Goal: Transaction & Acquisition: Subscribe to service/newsletter

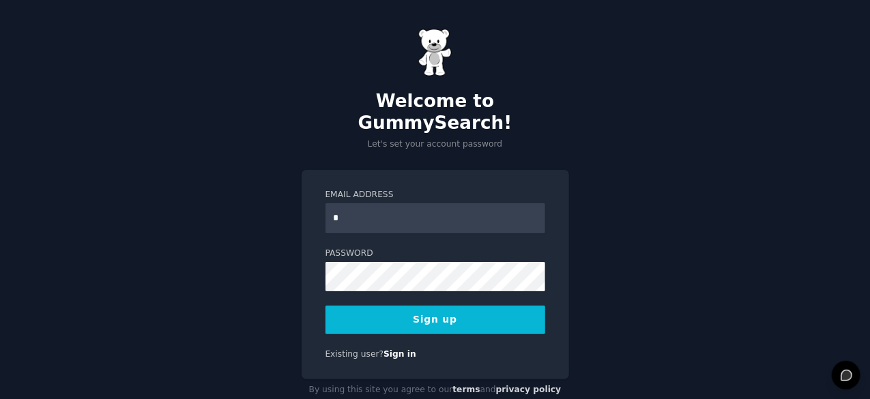
type input "*"
type input "**********"
click at [362, 306] on button "Sign up" at bounding box center [436, 320] width 220 height 29
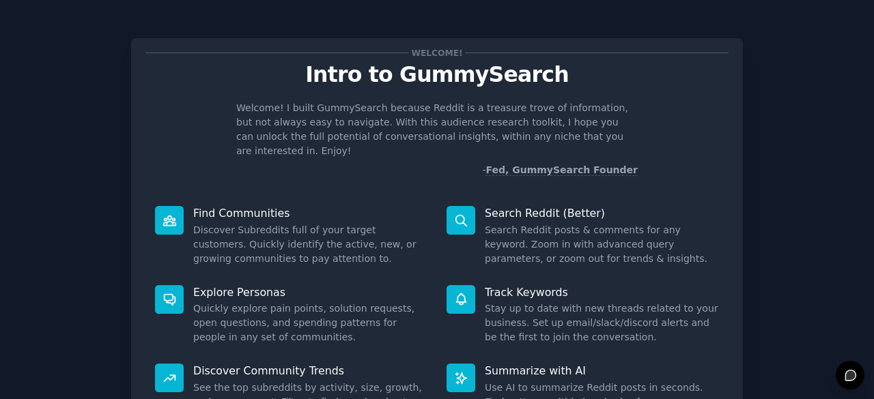
scroll to position [134, 0]
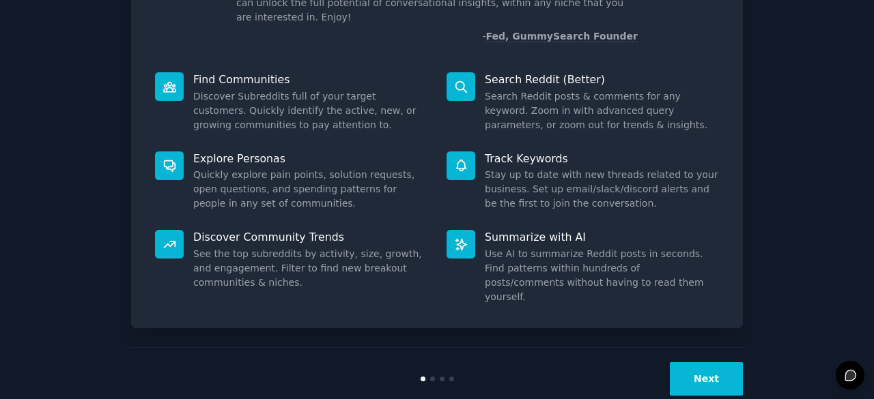
click at [719, 362] on button "Next" at bounding box center [706, 378] width 73 height 33
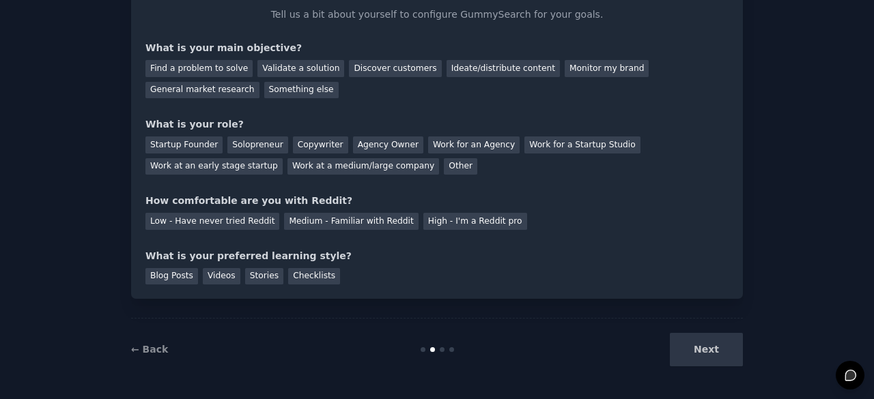
click at [719, 358] on div "Next" at bounding box center [640, 349] width 204 height 33
click at [729, 345] on div "Next" at bounding box center [640, 349] width 204 height 33
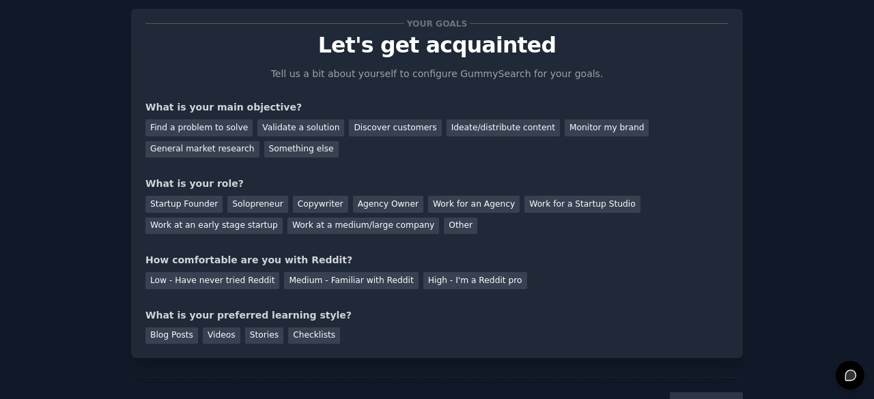
scroll to position [31, 0]
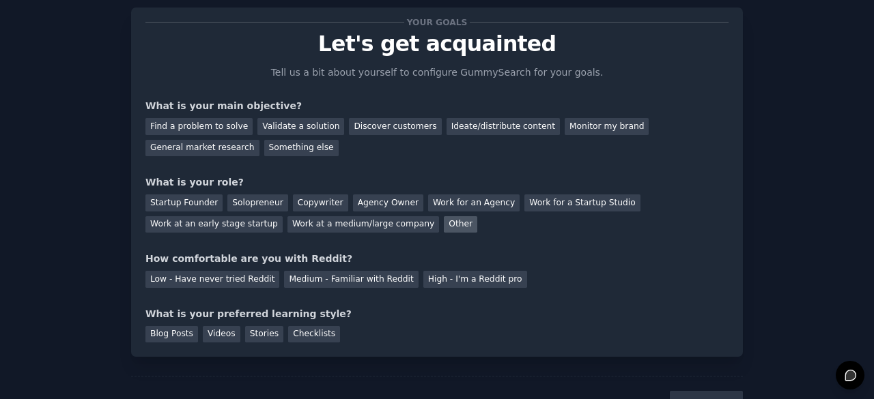
click at [444, 223] on div "Other" at bounding box center [460, 224] width 33 height 17
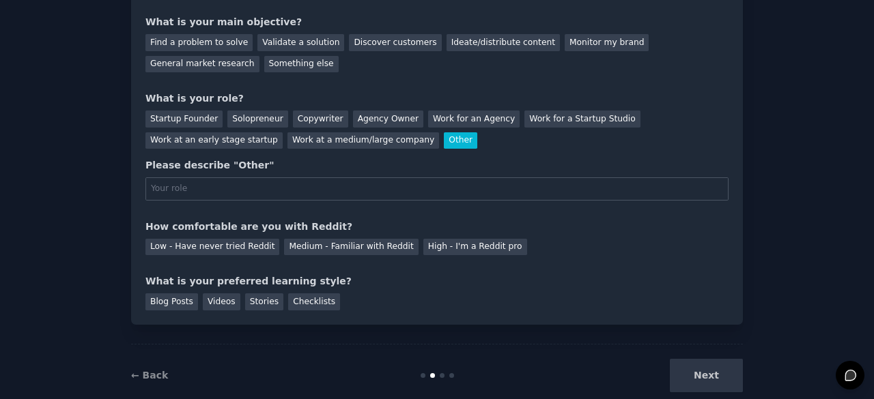
scroll to position [117, 0]
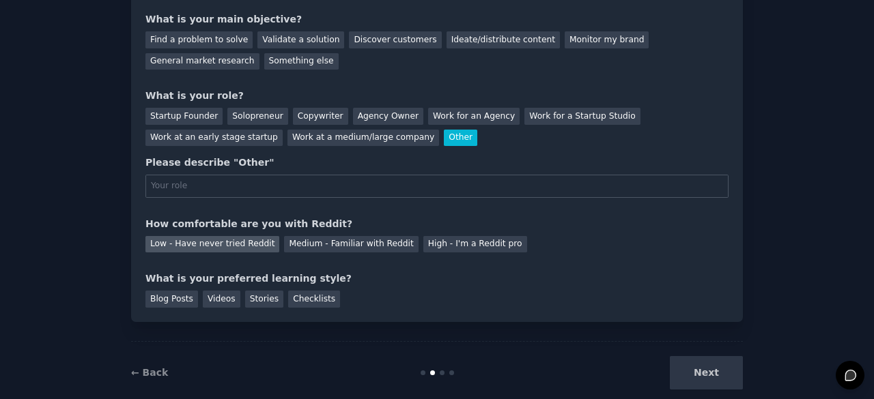
click at [208, 247] on div "Low - Have never tried Reddit" at bounding box center [212, 244] width 134 height 17
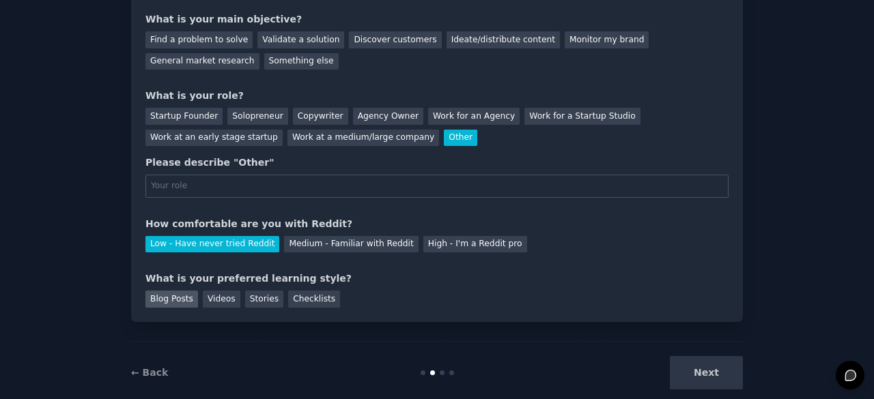
click at [168, 298] on div "Blog Posts" at bounding box center [171, 299] width 53 height 17
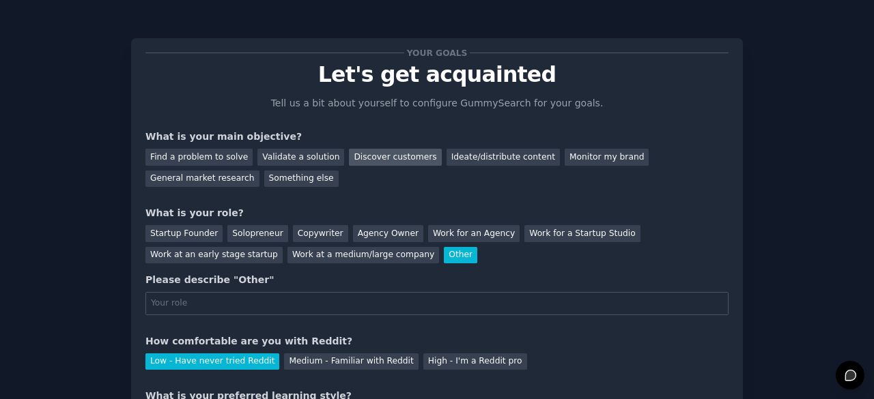
click at [395, 158] on div "Discover customers" at bounding box center [395, 157] width 92 height 17
click at [279, 302] on input "text" at bounding box center [436, 303] width 583 height 23
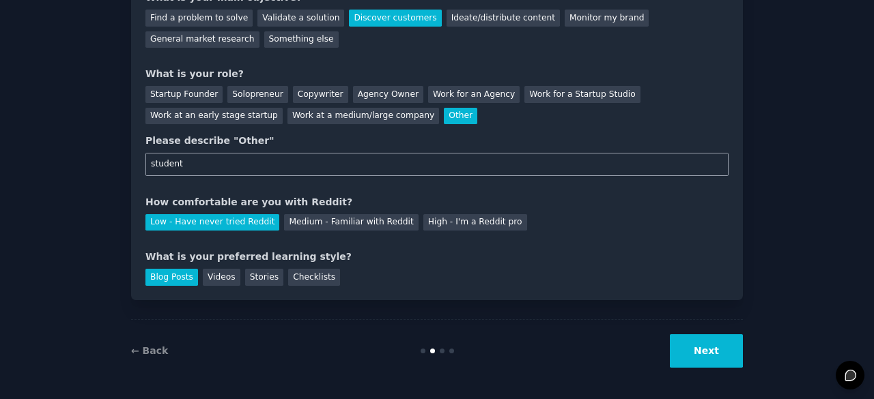
type input "student"
click at [683, 341] on button "Next" at bounding box center [706, 350] width 73 height 33
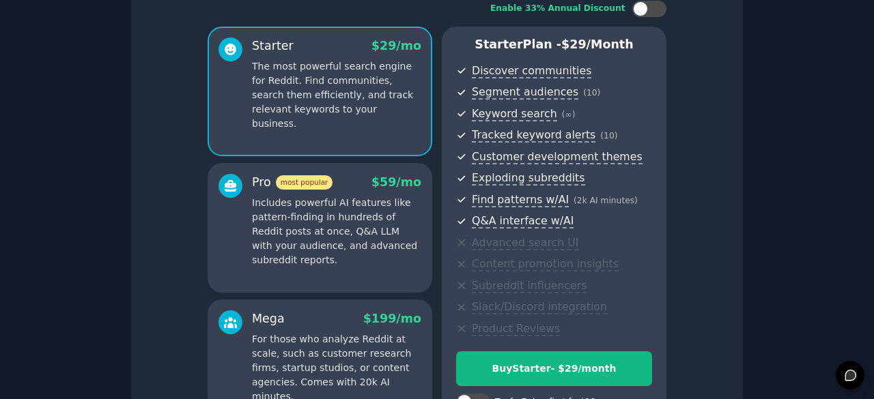
scroll to position [254, 0]
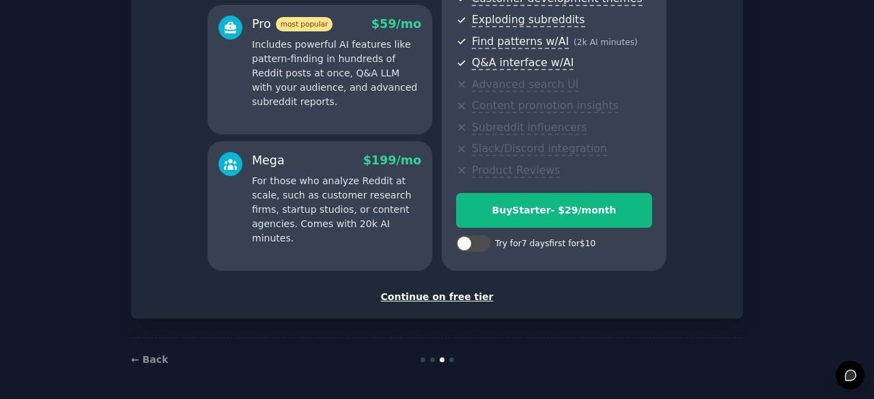
click at [438, 298] on div "Continue on free tier" at bounding box center [436, 297] width 583 height 14
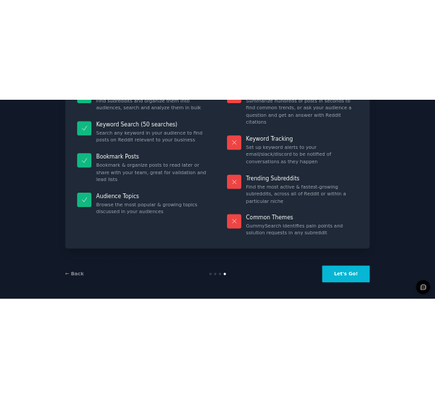
scroll to position [132, 0]
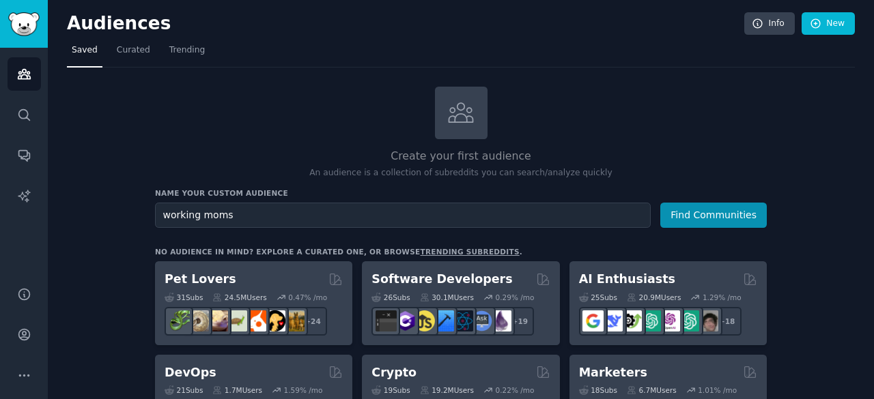
type input "working moms"
click at [660, 203] on button "Find Communities" at bounding box center [713, 215] width 106 height 25
